Goal: Task Accomplishment & Management: Manage account settings

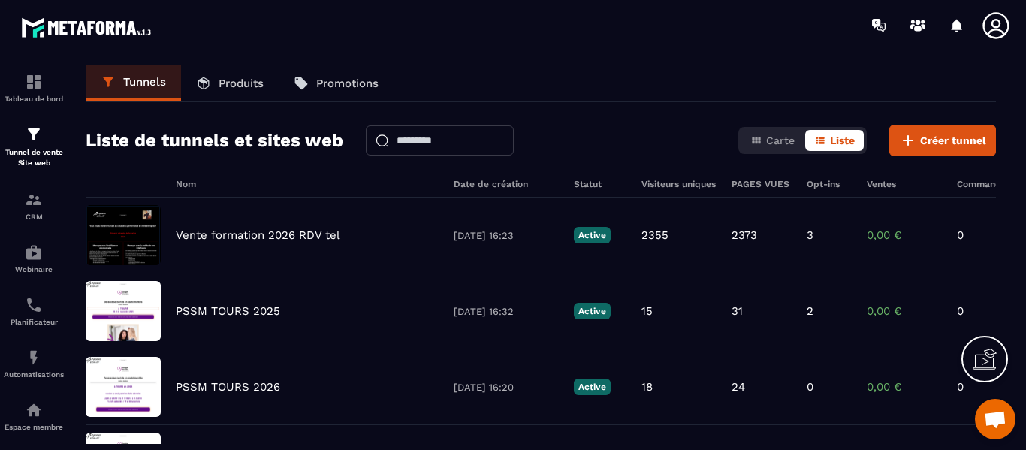
scroll to position [5617, 0]
click at [29, 202] on img at bounding box center [34, 200] width 18 height 18
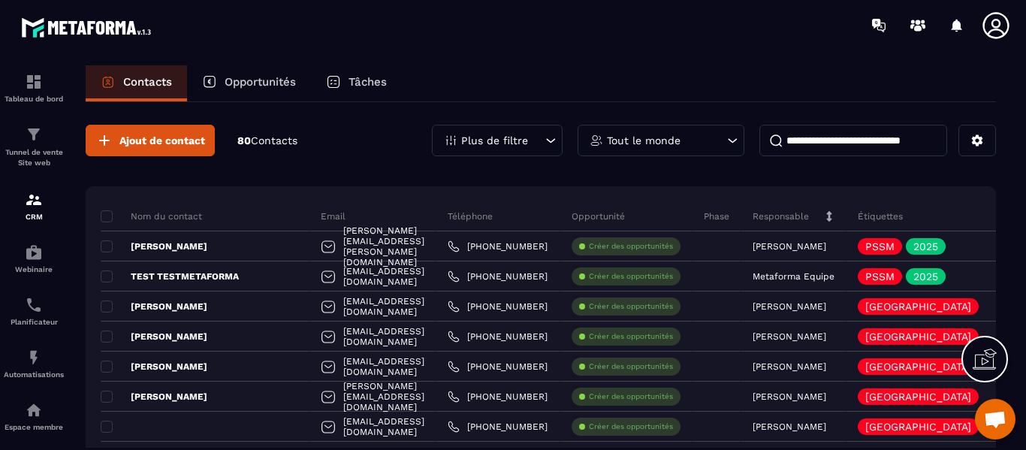
click at [1026, 147] on section "Tableau de bord Tunnel de vente Site web CRM Webinaire Planificateur Automatisa…" at bounding box center [513, 271] width 1026 height 443
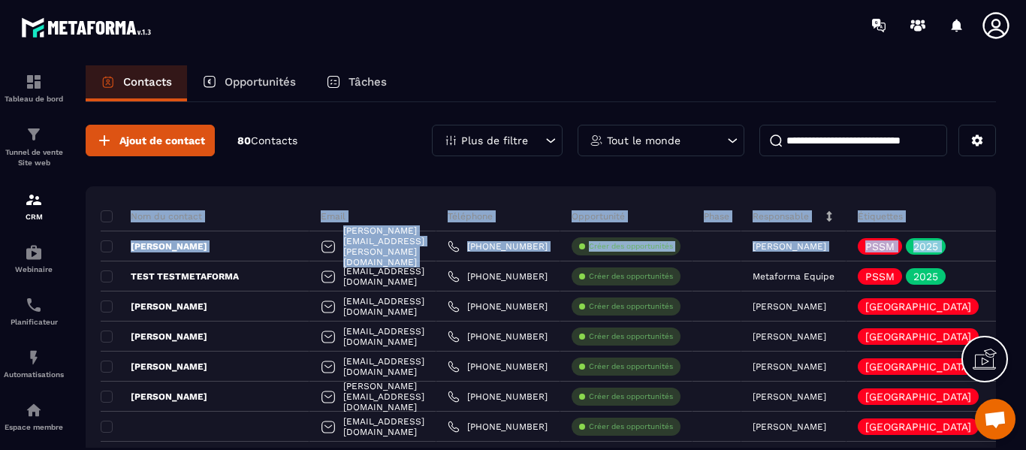
drag, startPoint x: 1026, startPoint y: 147, endPoint x: 1026, endPoint y: 231, distance: 84.2
click at [1026, 231] on section "Tableau de bord Tunnel de vente Site web CRM Webinaire Planificateur Automatisa…" at bounding box center [513, 271] width 1026 height 443
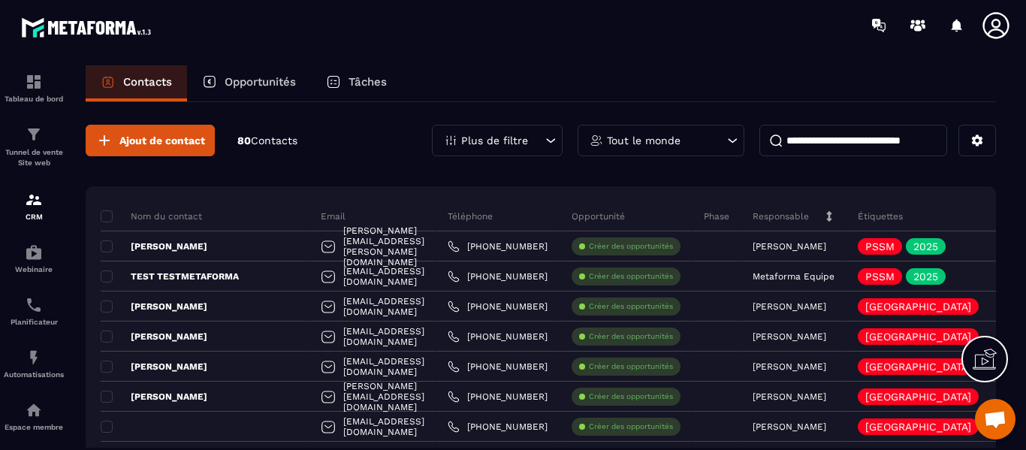
click at [718, 79] on div "Contacts Opportunités Tâches" at bounding box center [541, 83] width 911 height 36
click at [42, 141] on img at bounding box center [34, 134] width 18 height 18
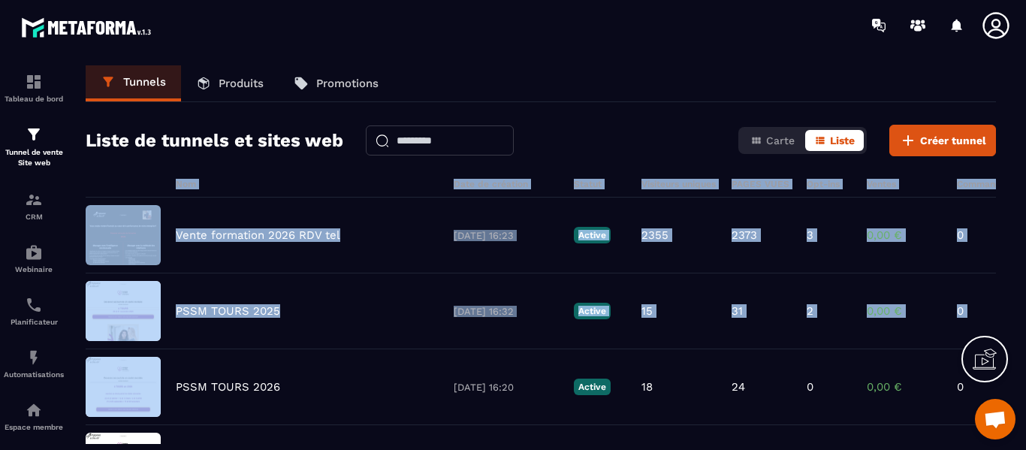
drag, startPoint x: 1026, startPoint y: 118, endPoint x: 1026, endPoint y: 274, distance: 155.5
click at [1026, 274] on section "Tableau de bord Tunnel de vente Site web CRM Webinaire Planificateur Automatisa…" at bounding box center [513, 254] width 1026 height 409
click at [771, 140] on span "Carte" at bounding box center [780, 141] width 29 height 12
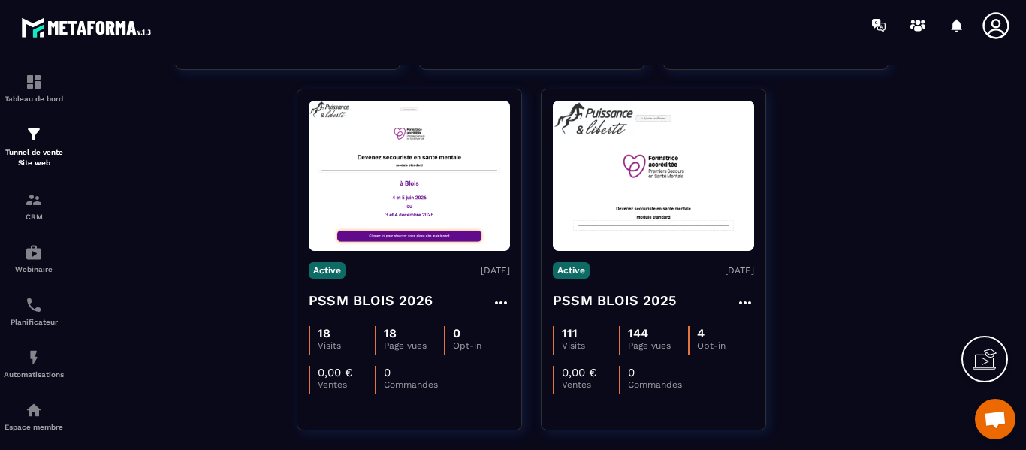
scroll to position [481, 0]
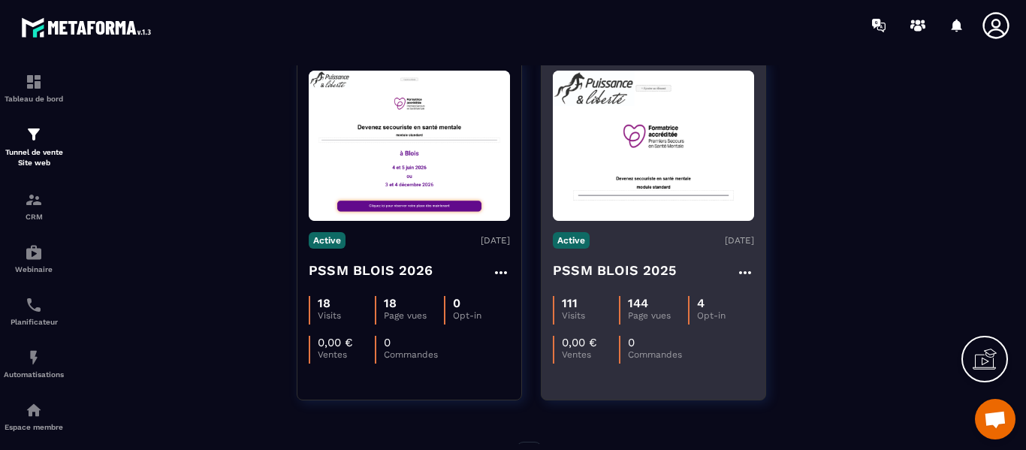
click at [720, 304] on div "4" at bounding box center [725, 303] width 57 height 14
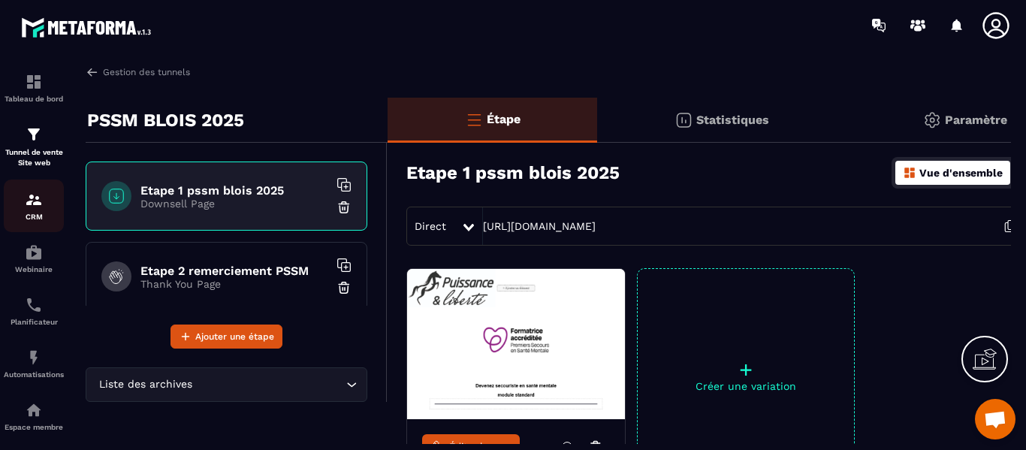
click at [26, 196] on img at bounding box center [34, 200] width 18 height 18
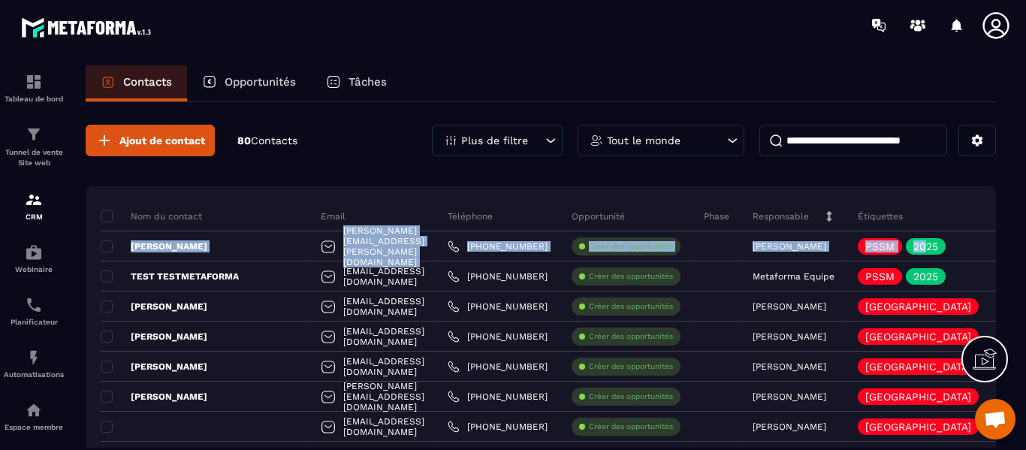
drag, startPoint x: 1025, startPoint y: 211, endPoint x: 1015, endPoint y: 231, distance: 22.5
click at [1015, 231] on section "Tableau de bord Tunnel de vente Site web CRM Webinaire Planificateur Automatisa…" at bounding box center [513, 271] width 1026 height 443
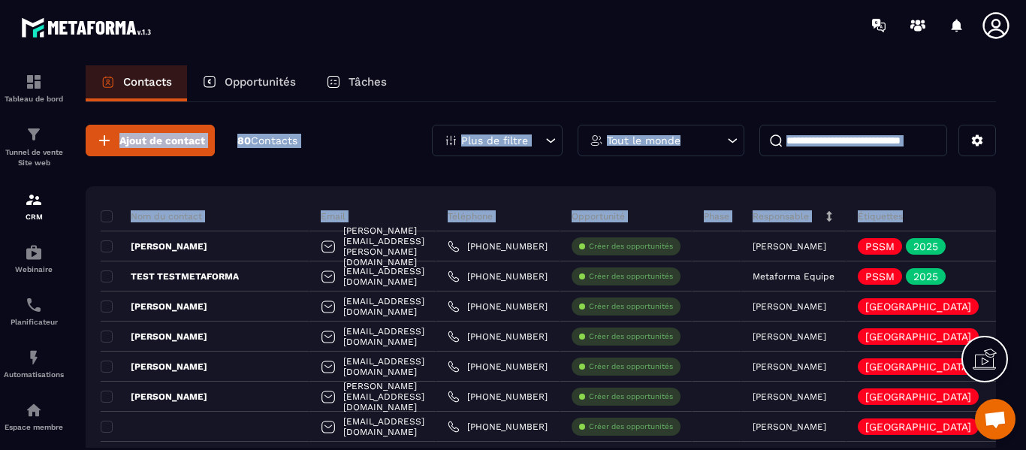
drag, startPoint x: 1026, startPoint y: 79, endPoint x: 1023, endPoint y: 204, distance: 125.5
click at [1023, 204] on section "Tableau de bord Tunnel de vente Site web CRM Webinaire Planificateur Automatisa…" at bounding box center [513, 271] width 1026 height 443
click at [373, 141] on div "Ajout de contact 80 Contacts Plus de filtre Tout le monde" at bounding box center [541, 141] width 911 height 32
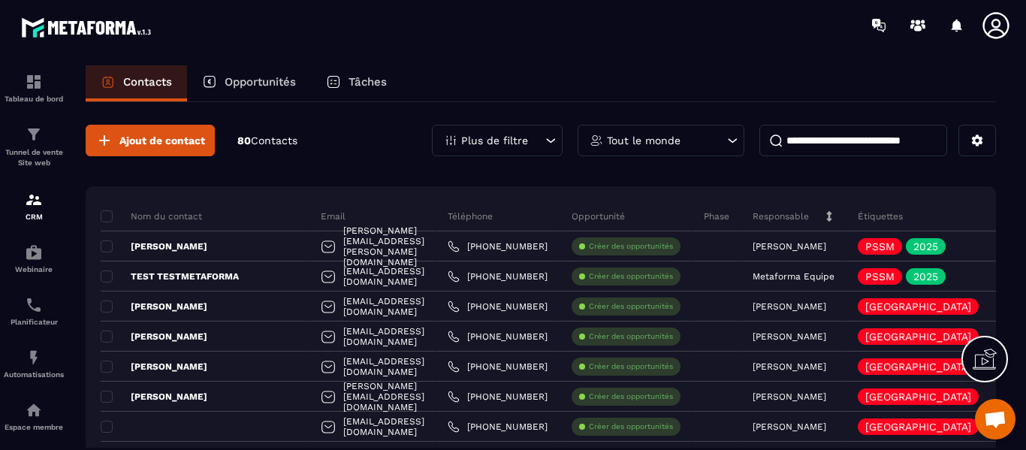
click at [556, 142] on icon at bounding box center [550, 140] width 15 height 15
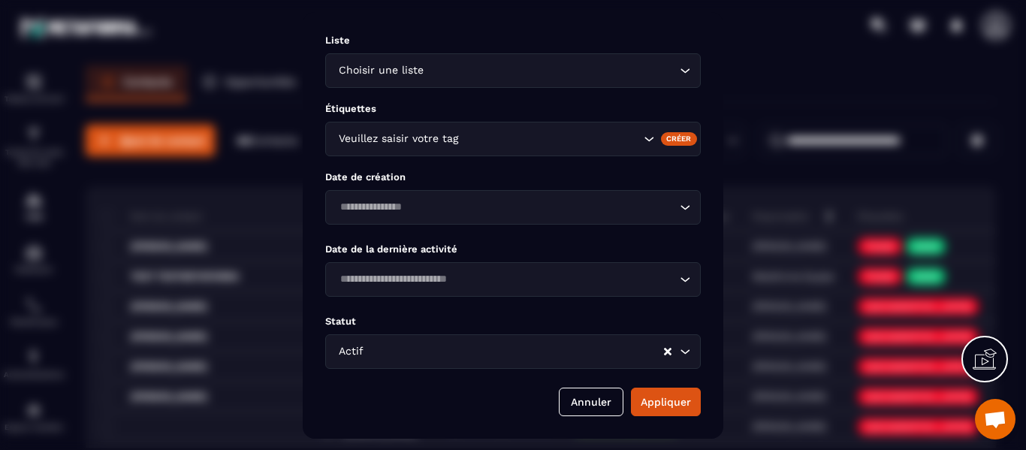
click at [827, 74] on div "Modal window" at bounding box center [513, 225] width 1026 height 450
click at [594, 410] on button "Annuler" at bounding box center [591, 402] width 65 height 29
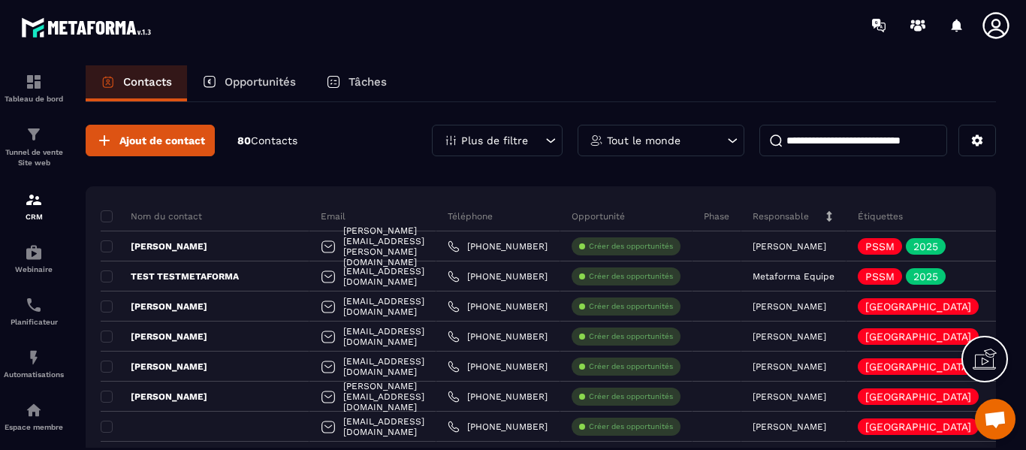
click at [365, 128] on div "Ajout de contact 80 Contacts Plus de filtre Tout le monde" at bounding box center [541, 141] width 911 height 32
